Goal: Information Seeking & Learning: Understand process/instructions

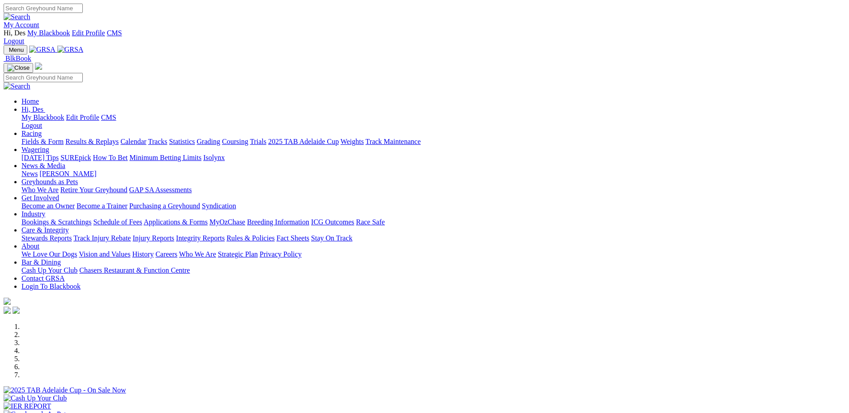
click at [275, 234] on link "Rules & Policies" at bounding box center [250, 238] width 48 height 8
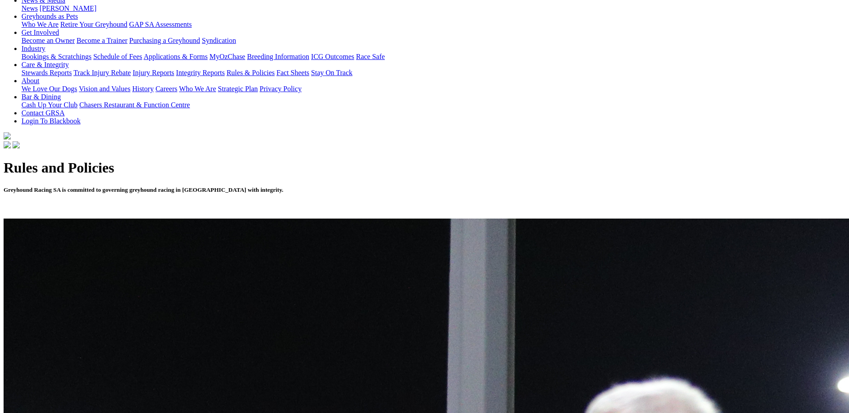
scroll to position [224, 0]
